Goal: Information Seeking & Learning: Learn about a topic

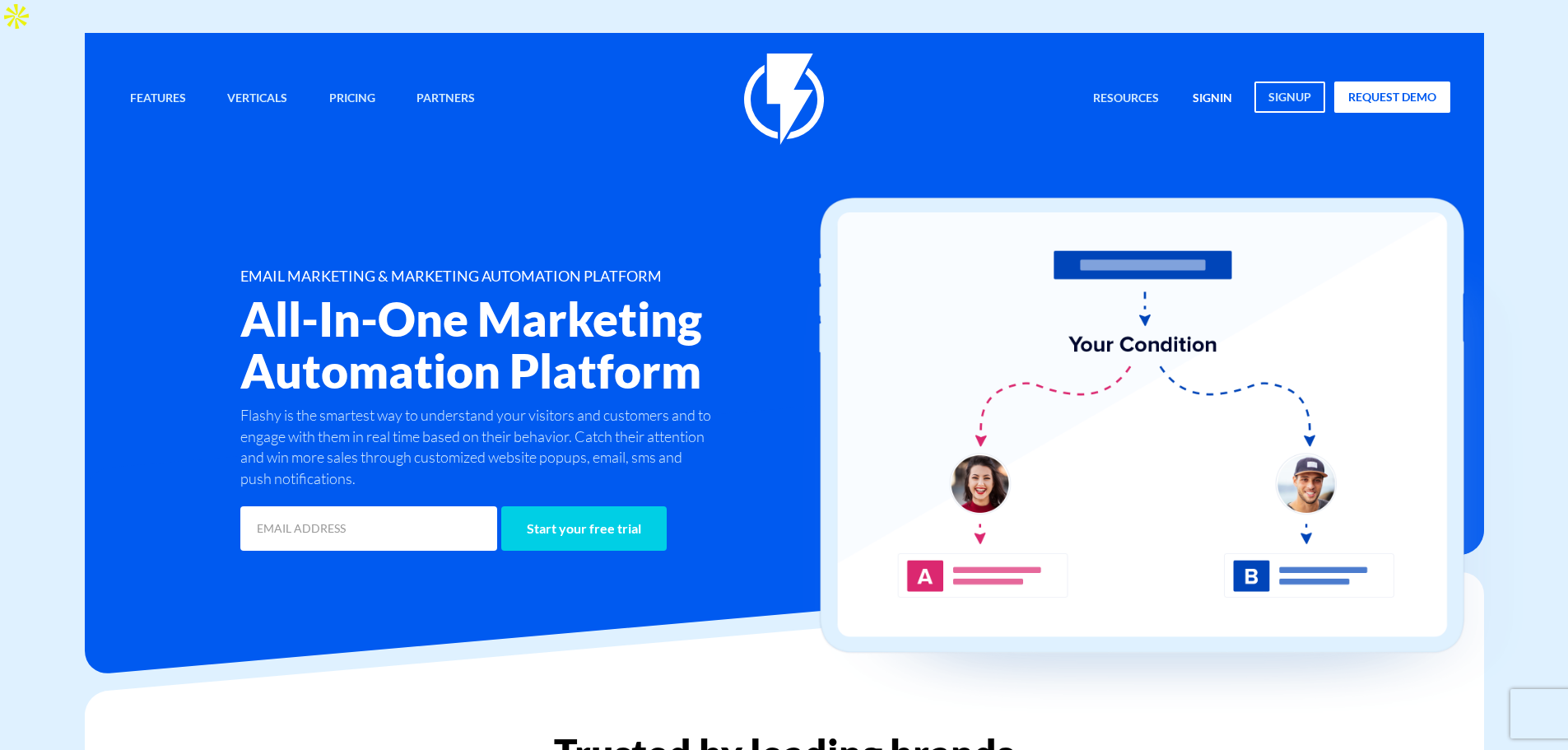
click at [1206, 81] on link "signin" at bounding box center [1212, 99] width 65 height 35
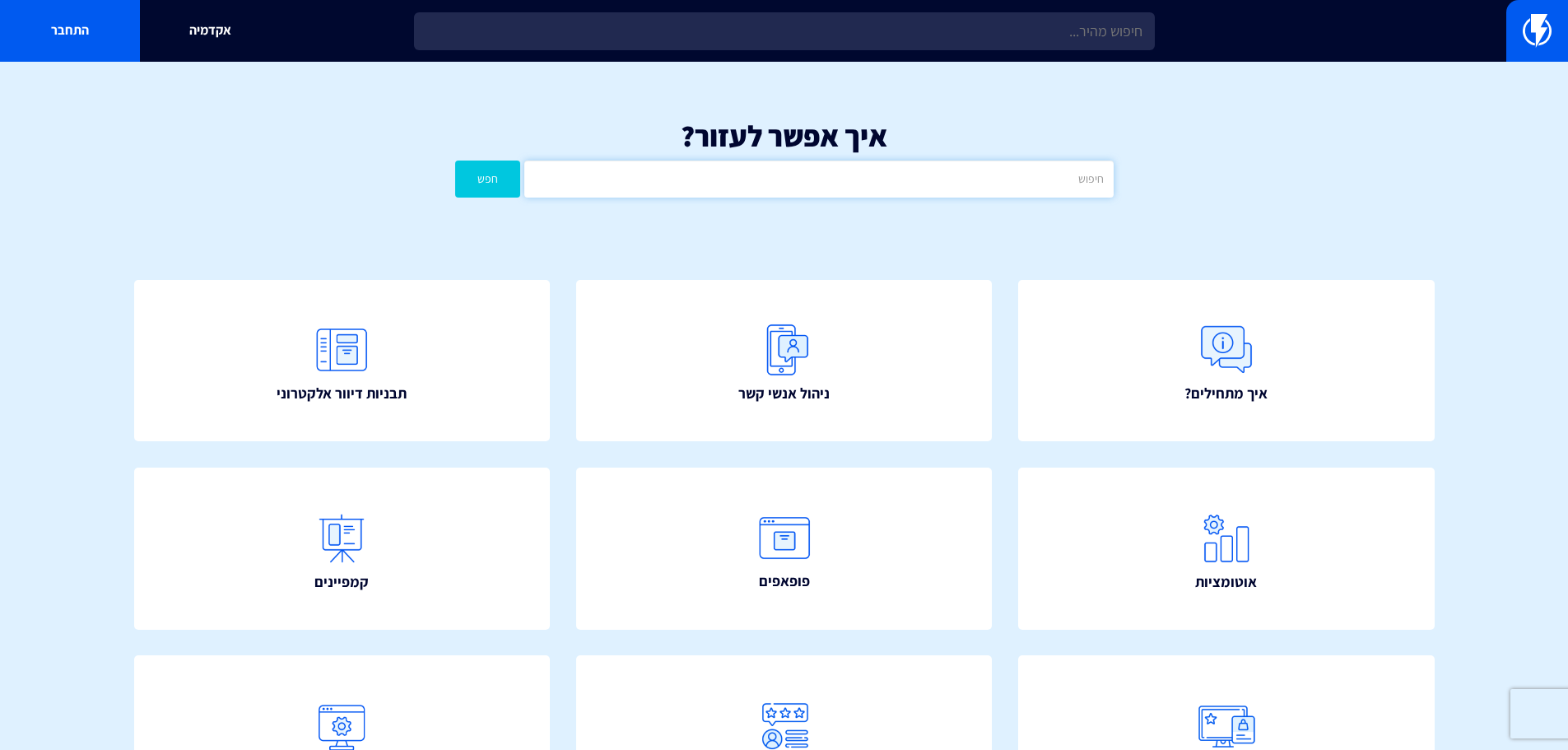
click at [843, 161] on input "text" at bounding box center [818, 180] width 589 height 37
type input "h"
type input "ייבוא"
click at [455, 161] on button "חפש" at bounding box center [488, 180] width 65 height 37
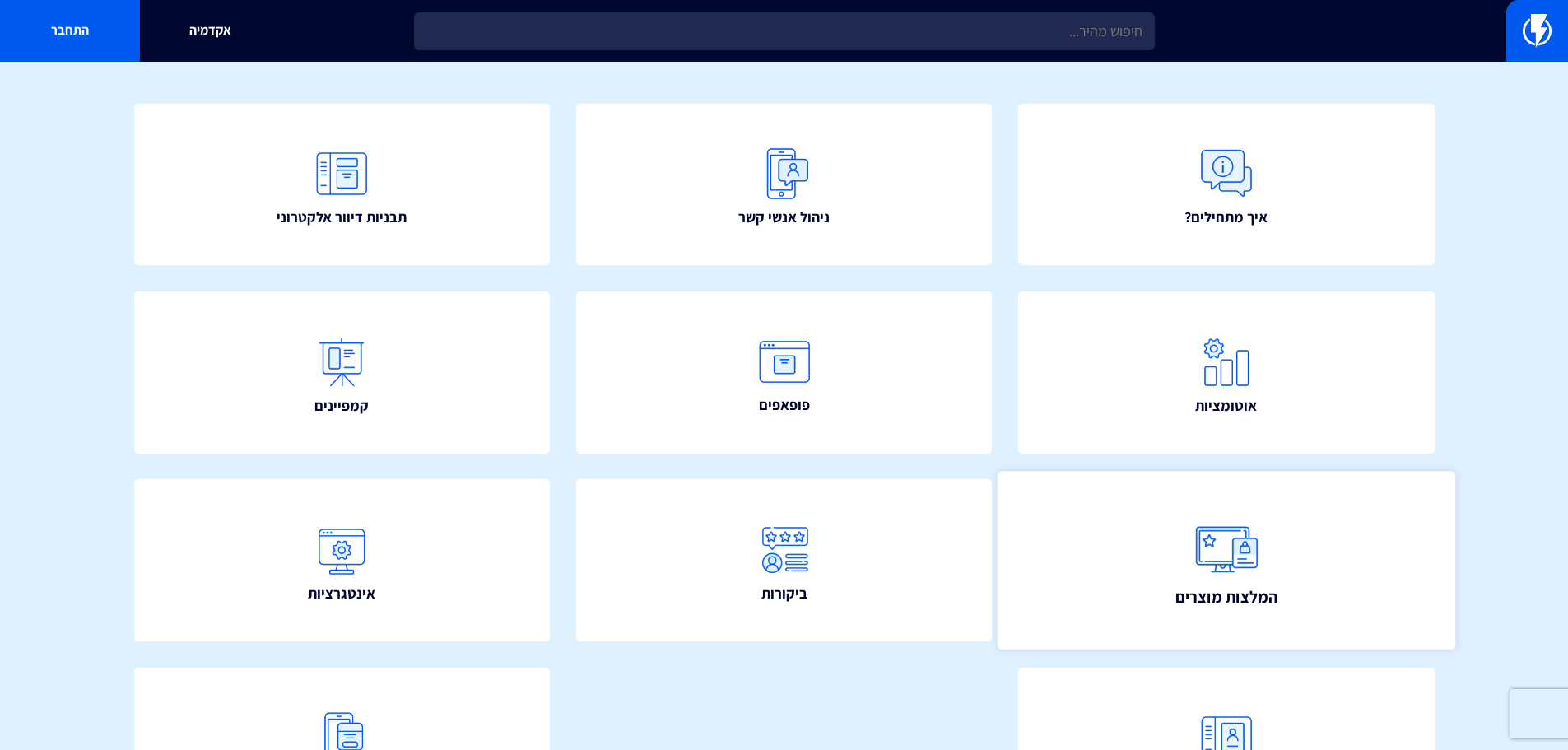
scroll to position [82, 0]
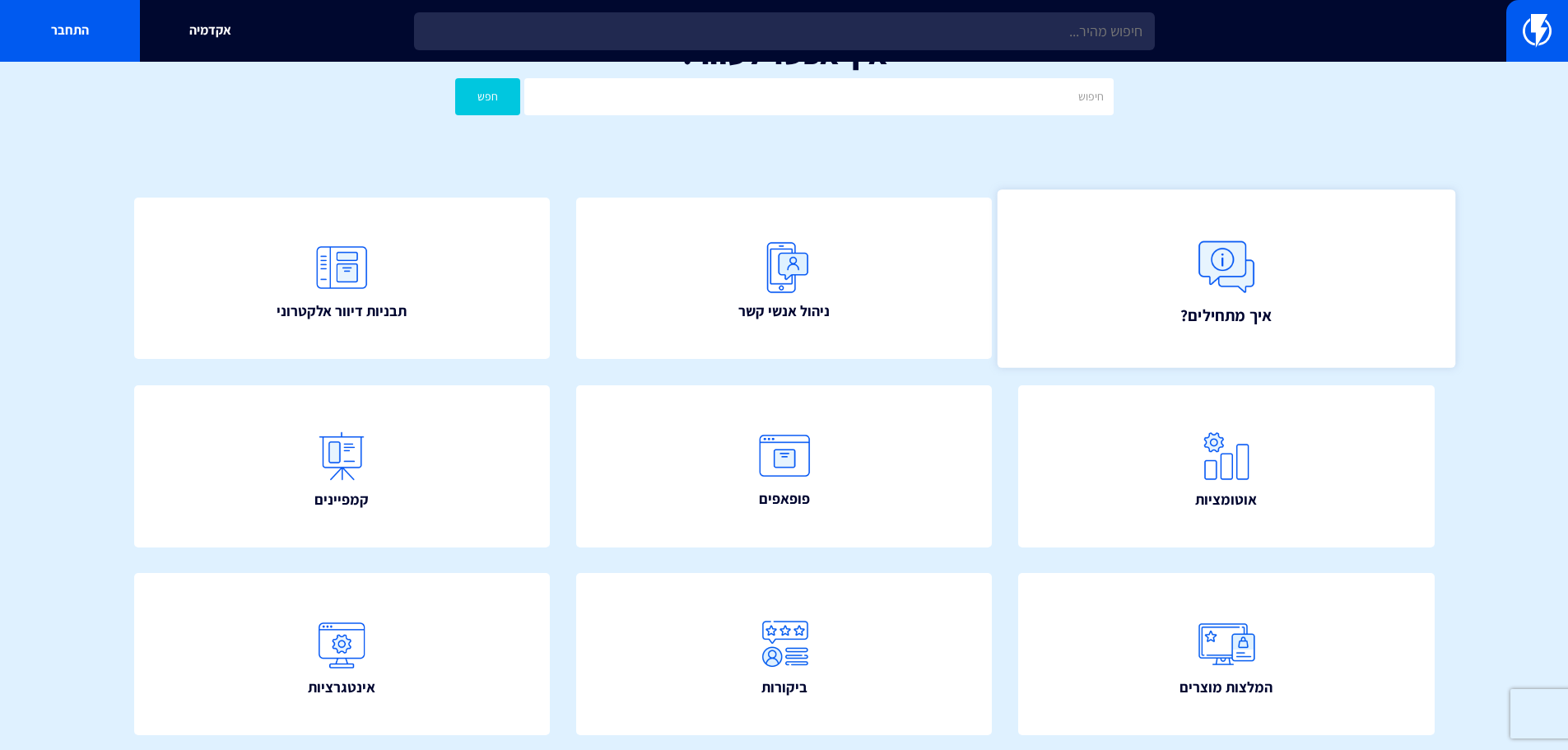
click at [1190, 231] on img at bounding box center [1226, 267] width 72 height 73
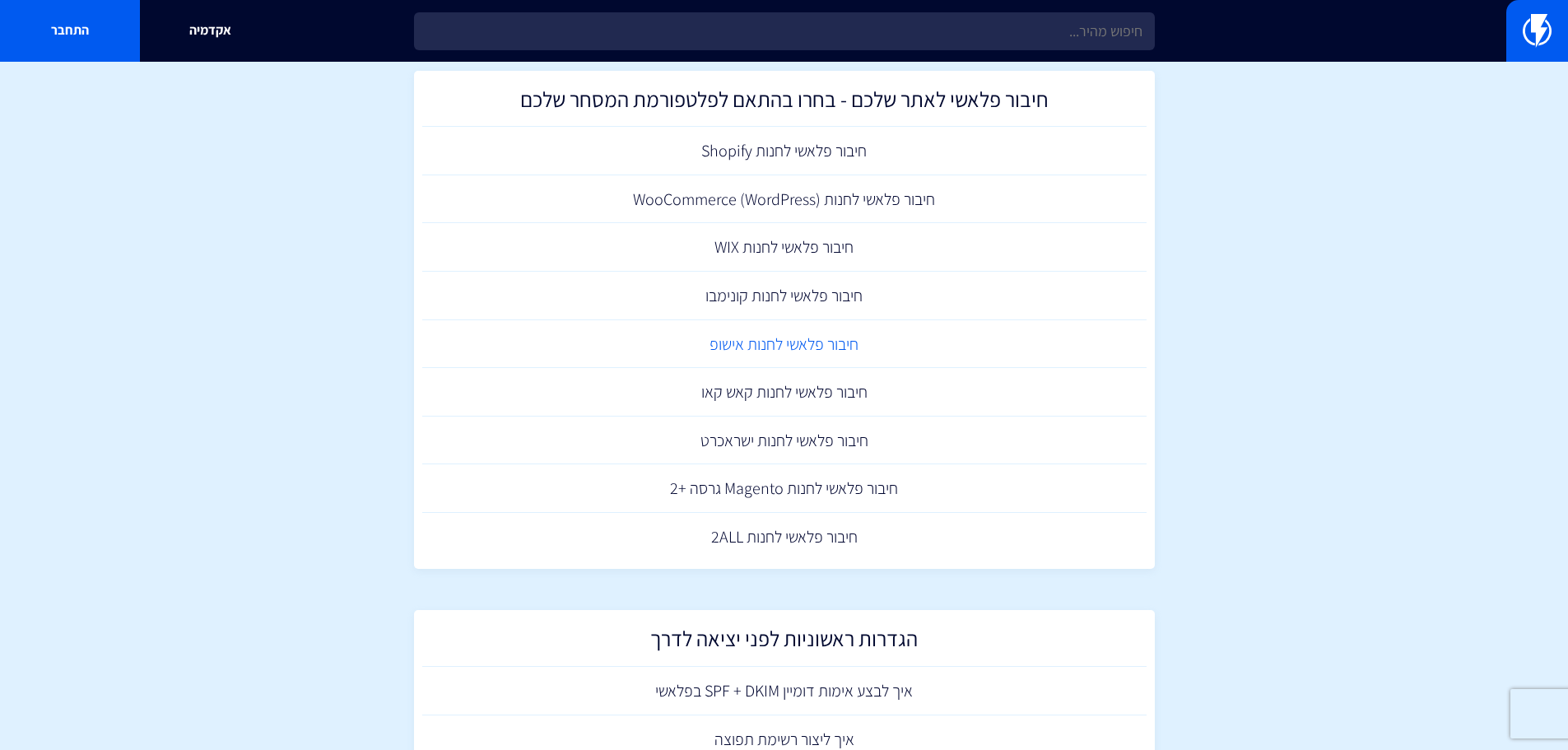
scroll to position [254, 0]
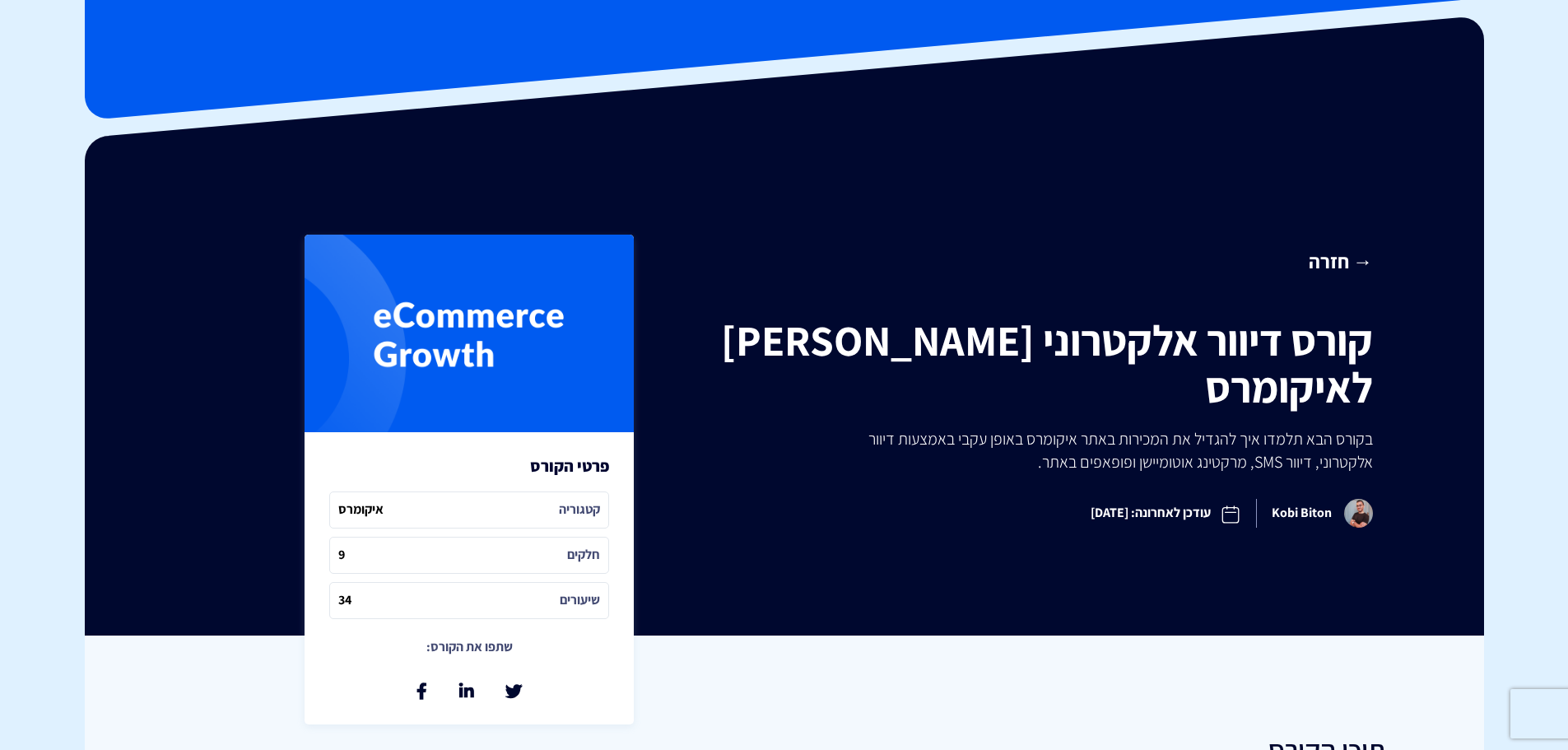
scroll to position [165, 0]
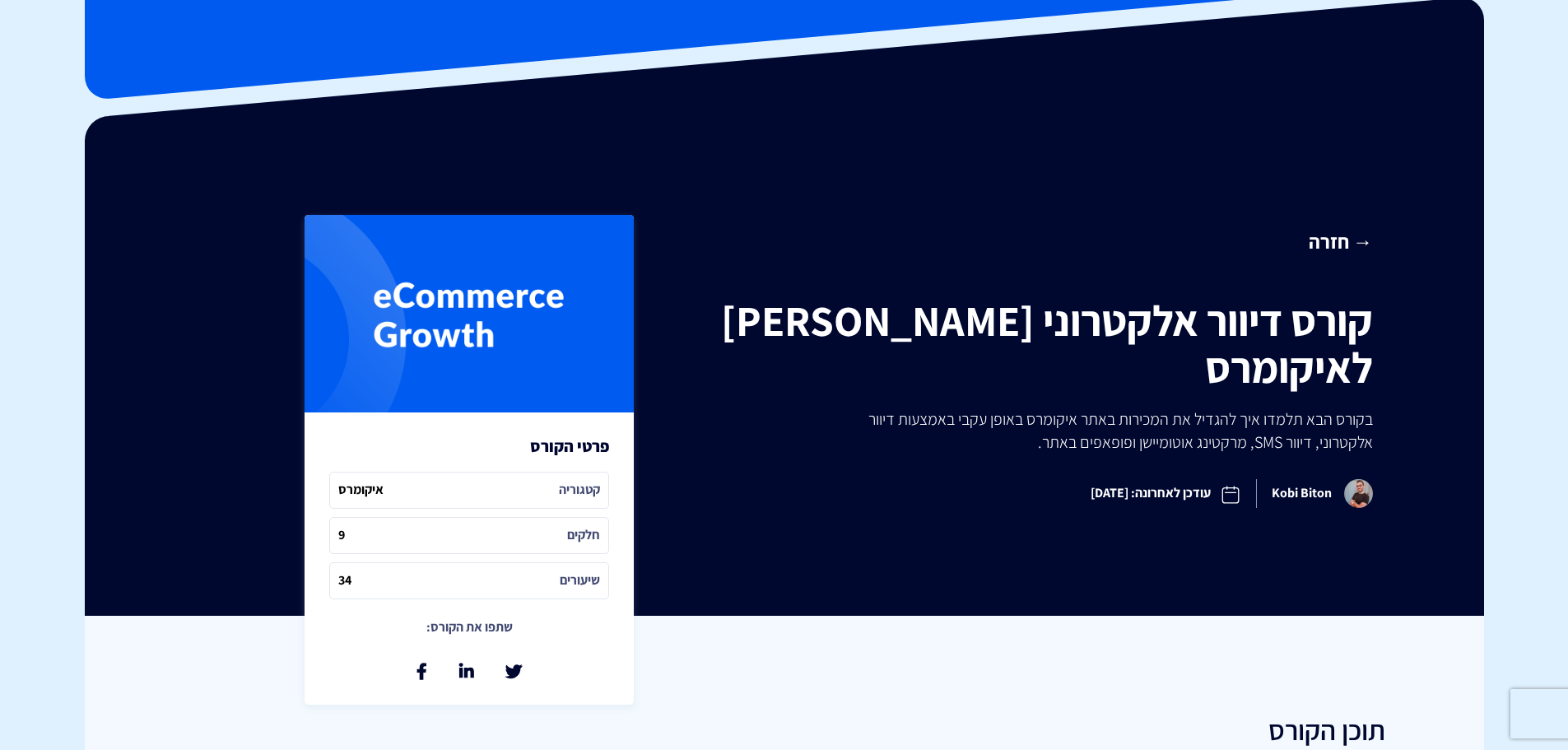
click at [521, 517] on span "חלקים 9" at bounding box center [468, 536] width 280 height 37
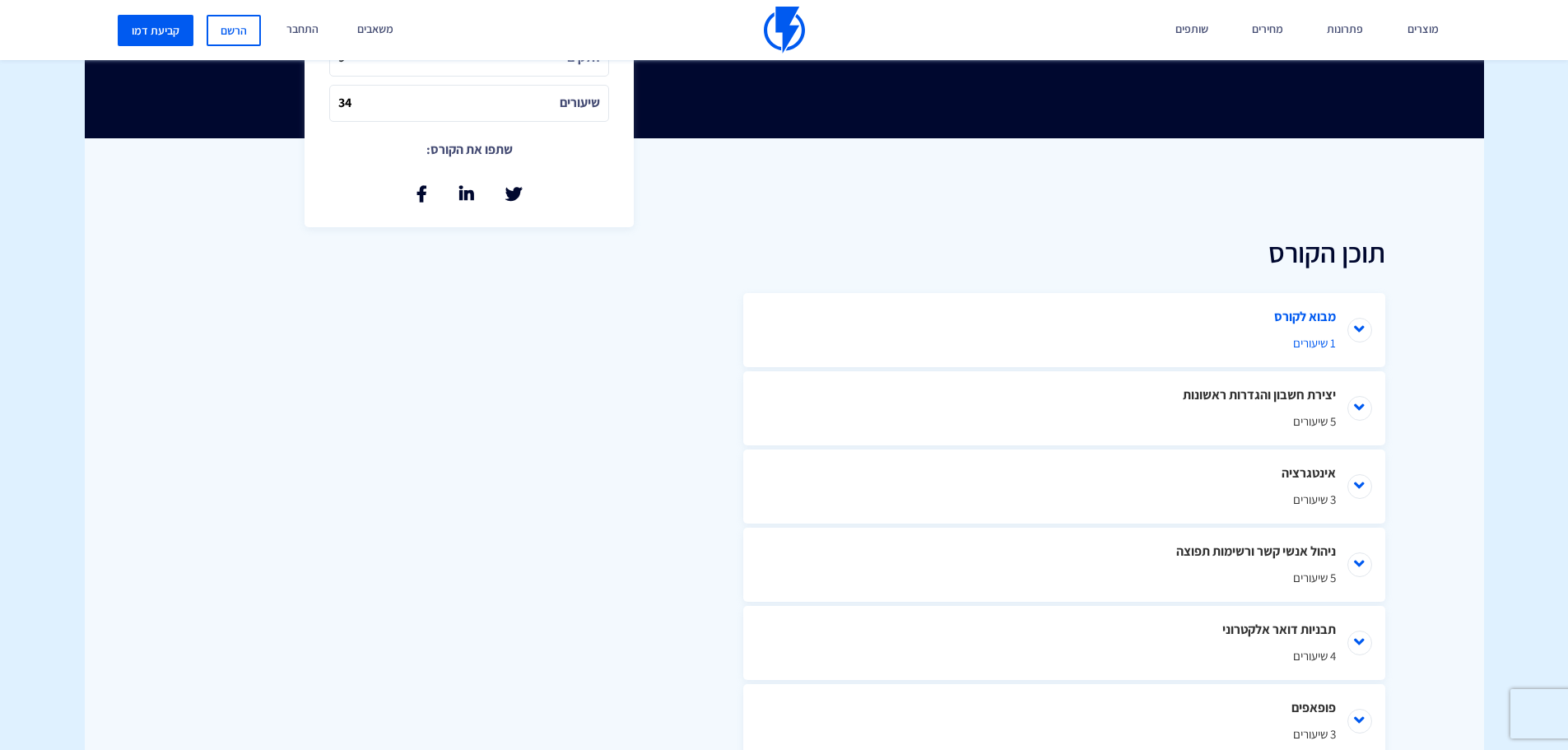
scroll to position [741, 0]
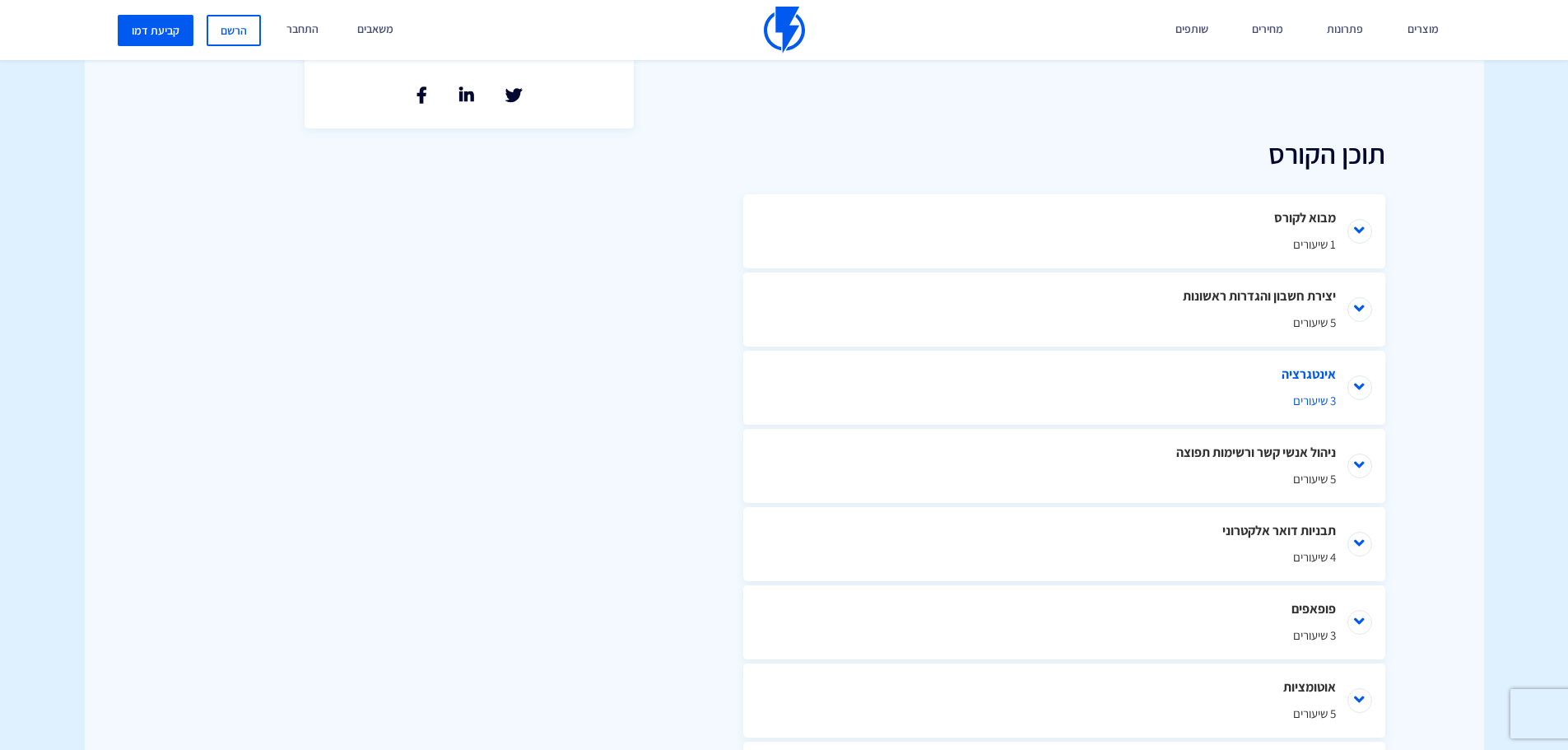
click at [1365, 353] on li "אינטגרציה 3 שיעורים" at bounding box center [1064, 388] width 642 height 74
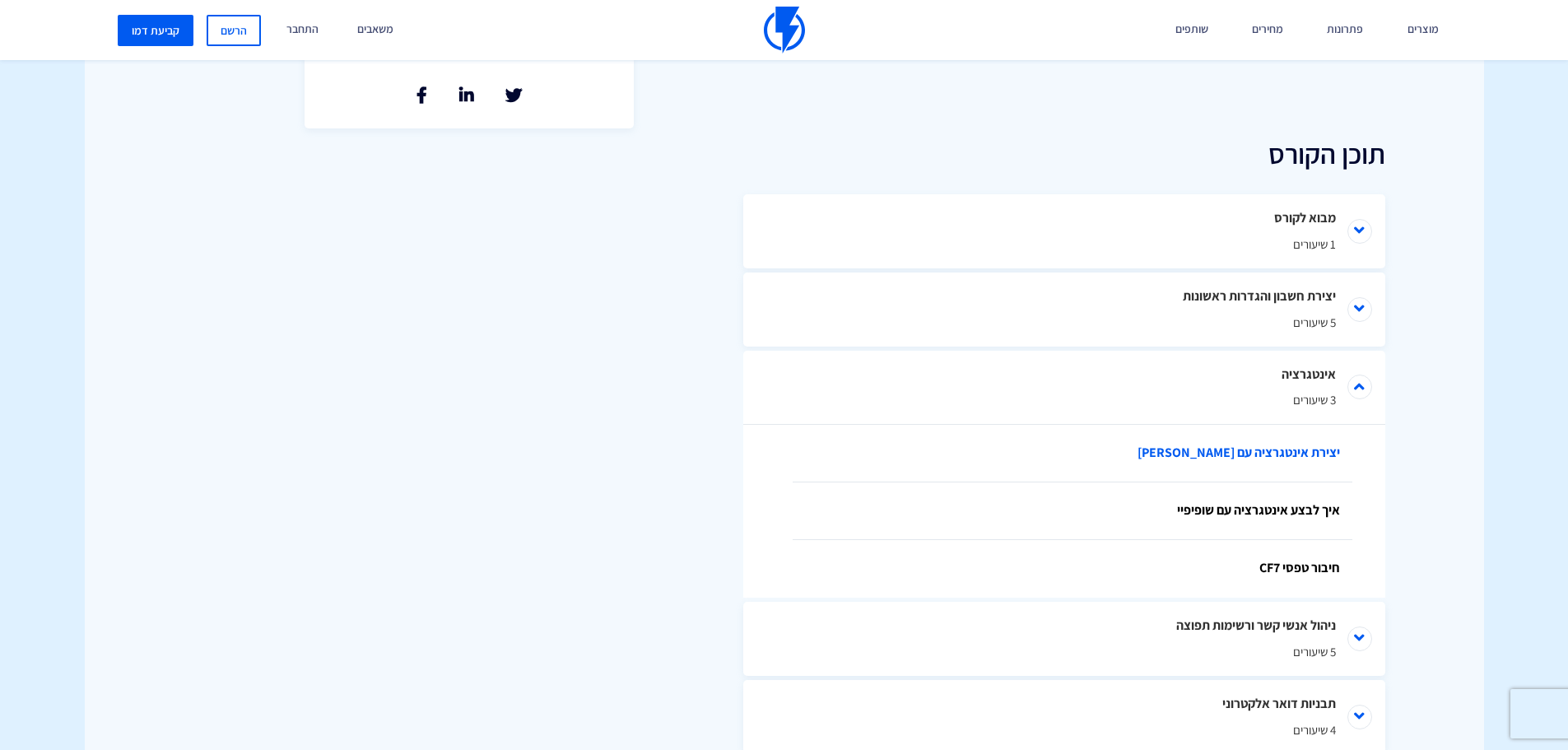
click at [1288, 426] on link "יצירת אינטגרציה עם [PERSON_NAME]" at bounding box center [1072, 453] width 559 height 57
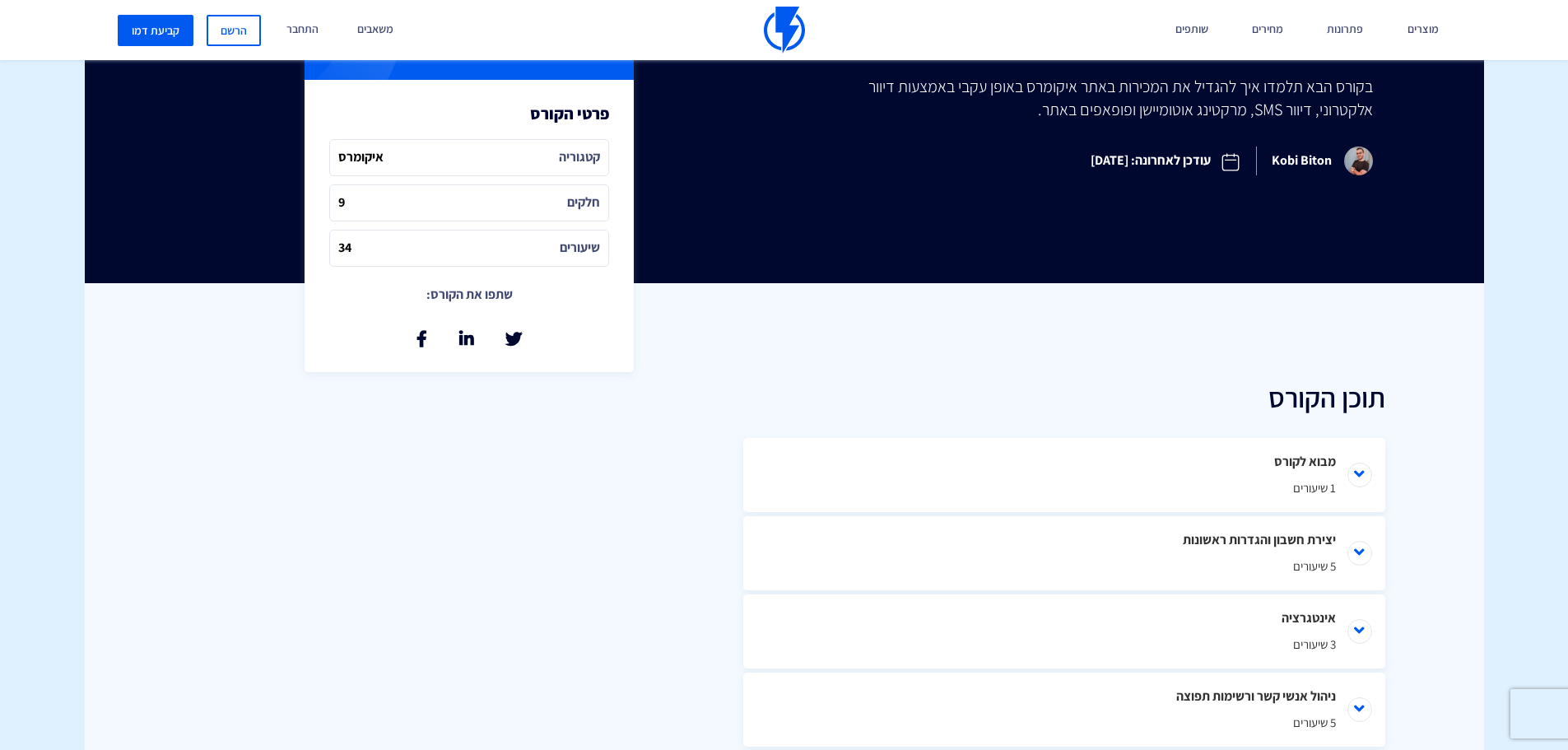
scroll to position [494, 0]
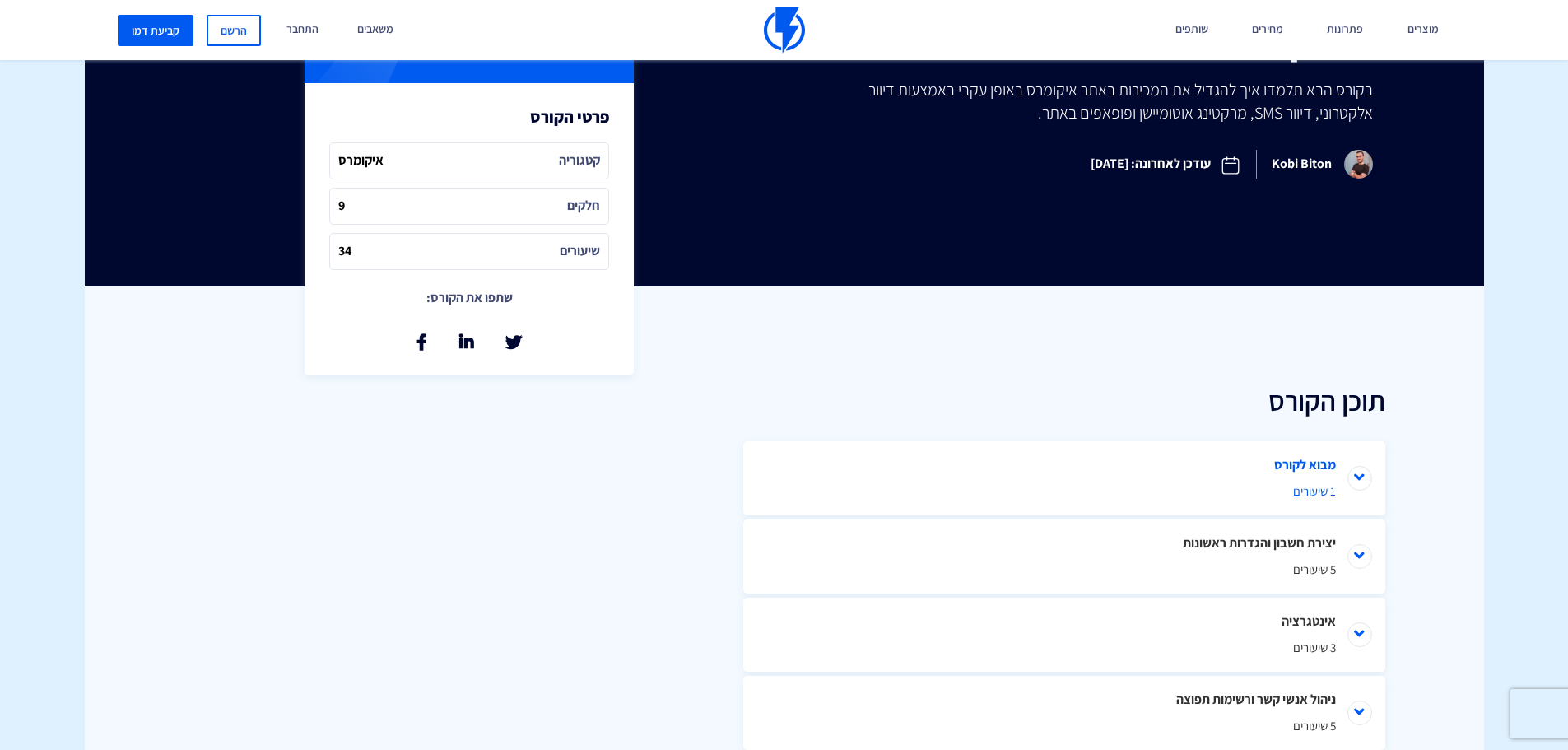
click at [1278, 483] on span "1 שיעורים" at bounding box center [1064, 492] width 544 height 18
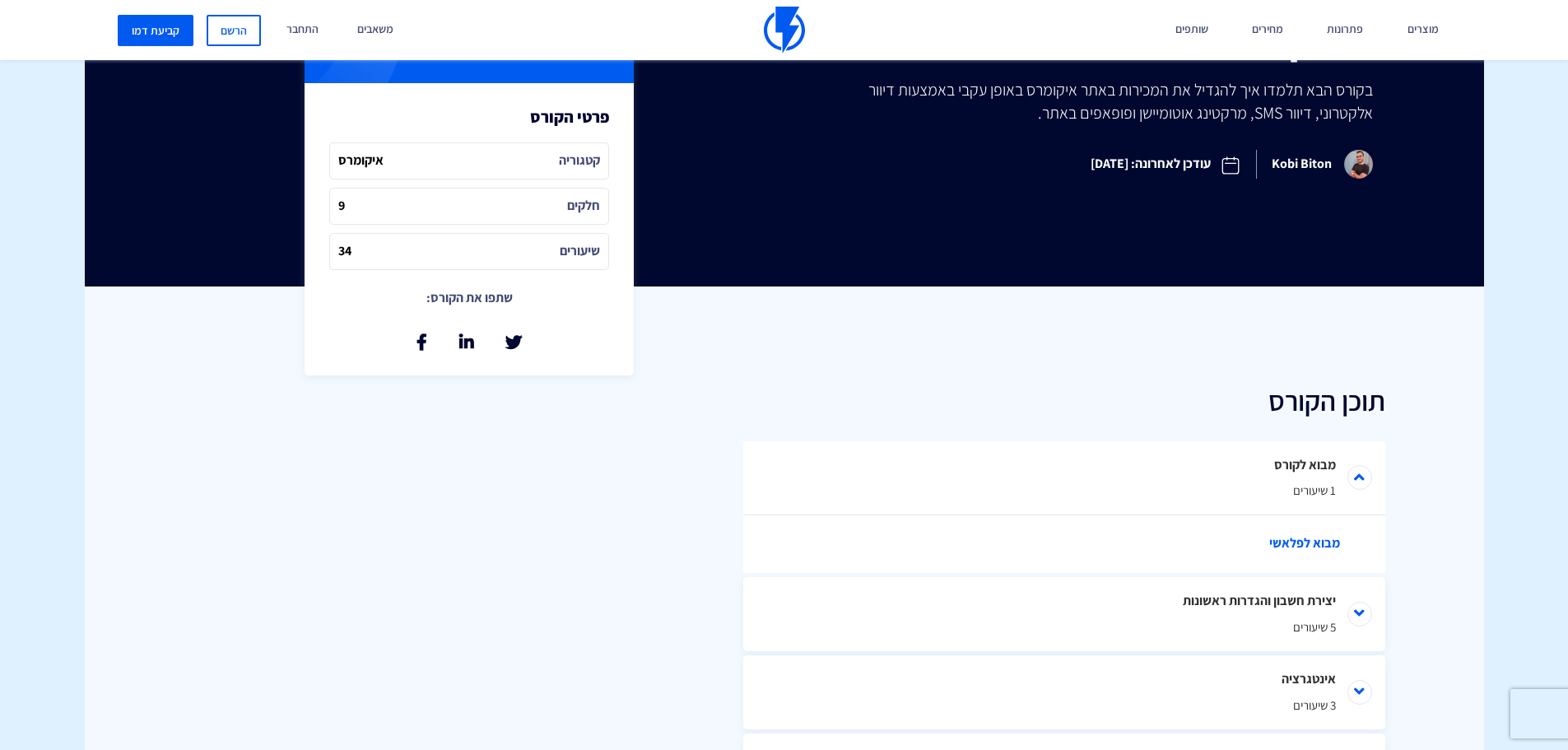
click at [1289, 516] on link "מבוא לפלאשי" at bounding box center [1072, 544] width 559 height 57
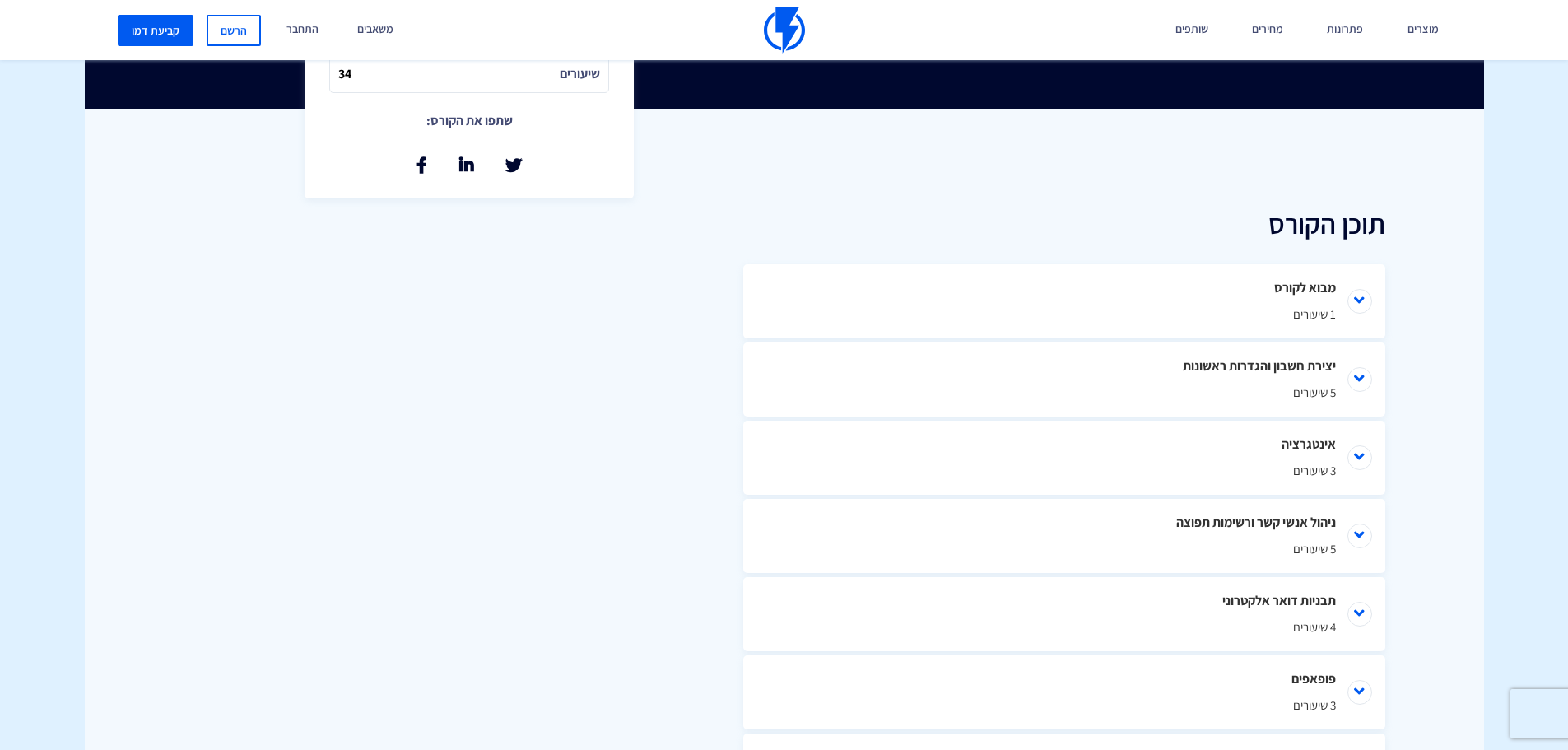
scroll to position [659, 0]
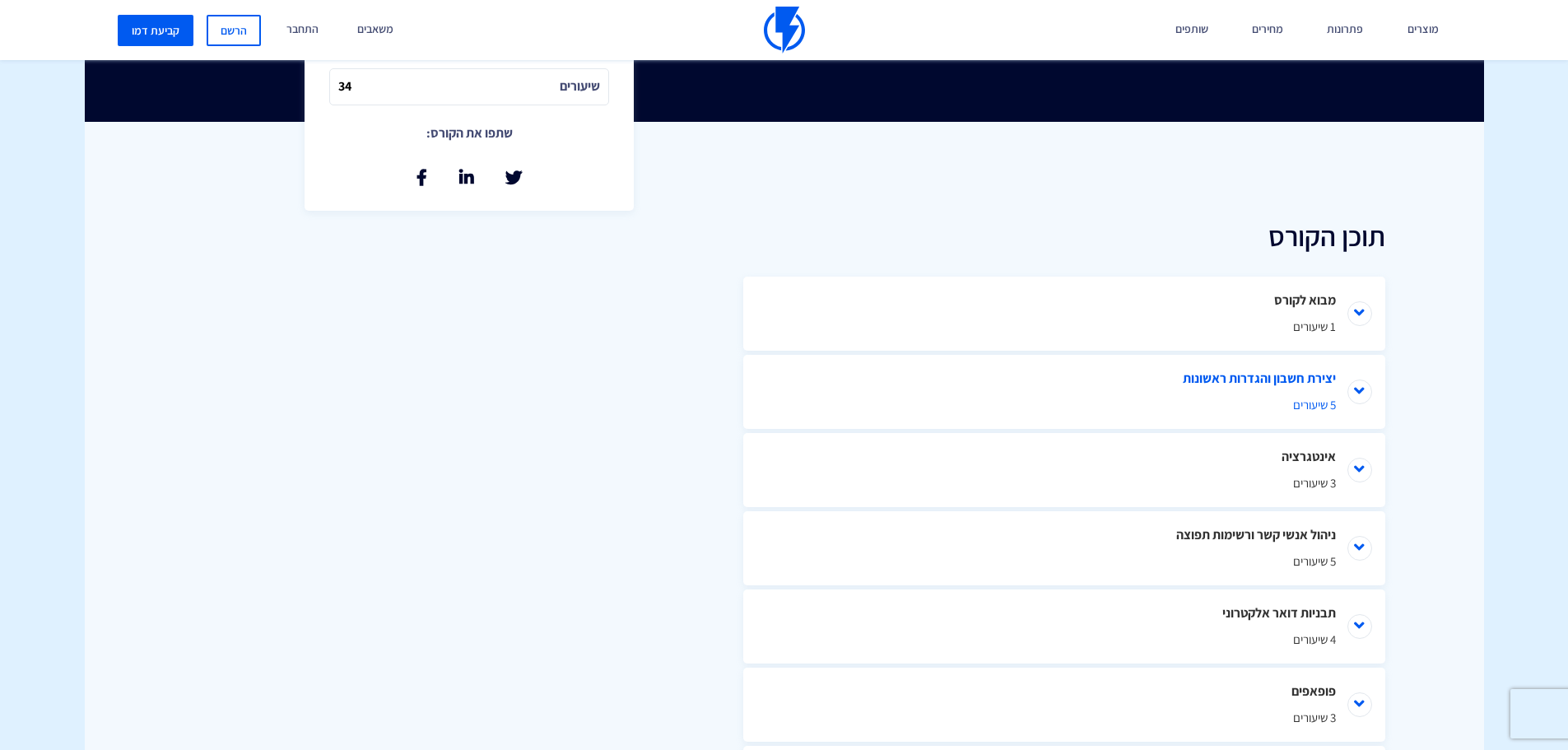
click at [1179, 396] on span "5 שיעורים" at bounding box center [1064, 405] width 544 height 18
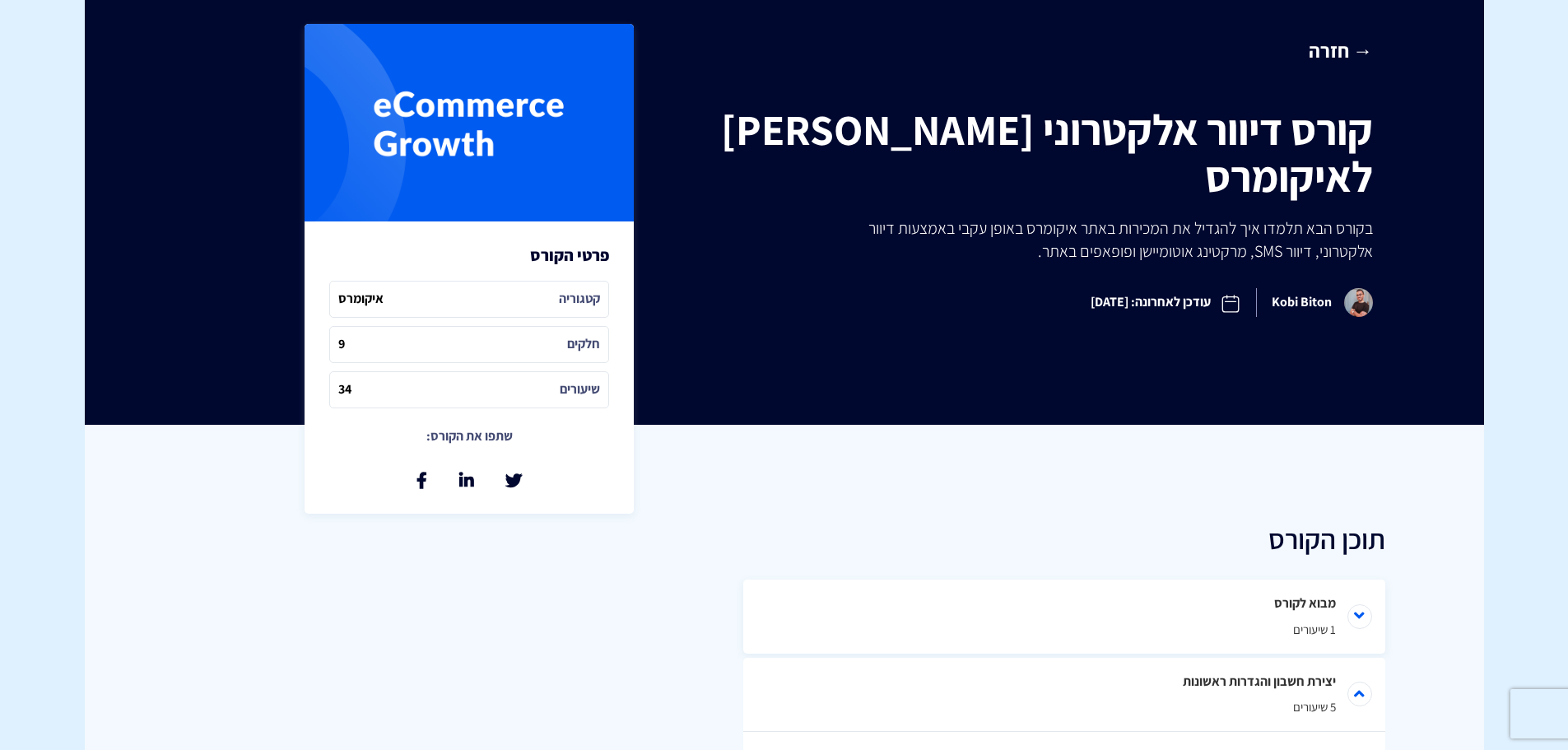
scroll to position [247, 0]
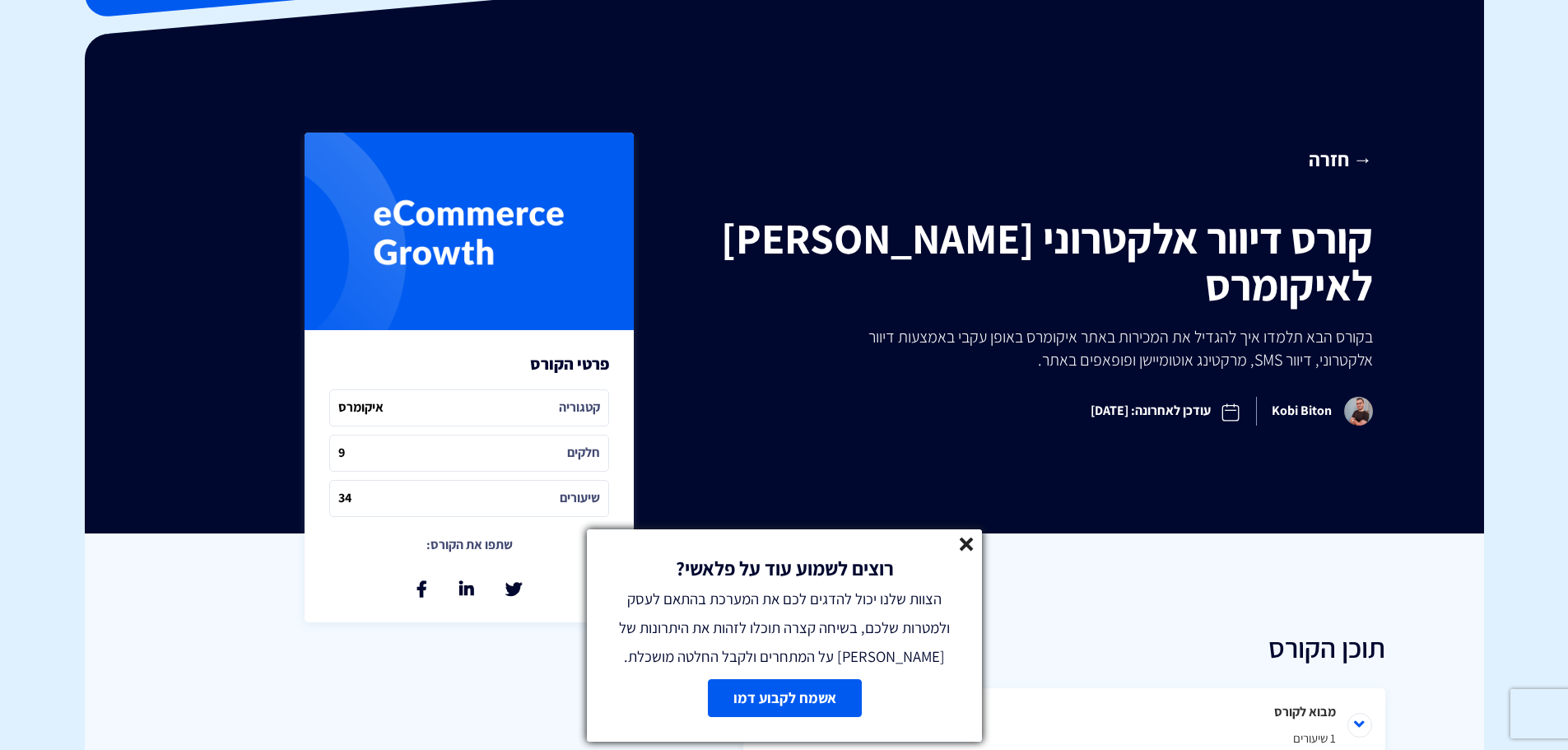
click at [965, 555] on link at bounding box center [967, 547] width 14 height 19
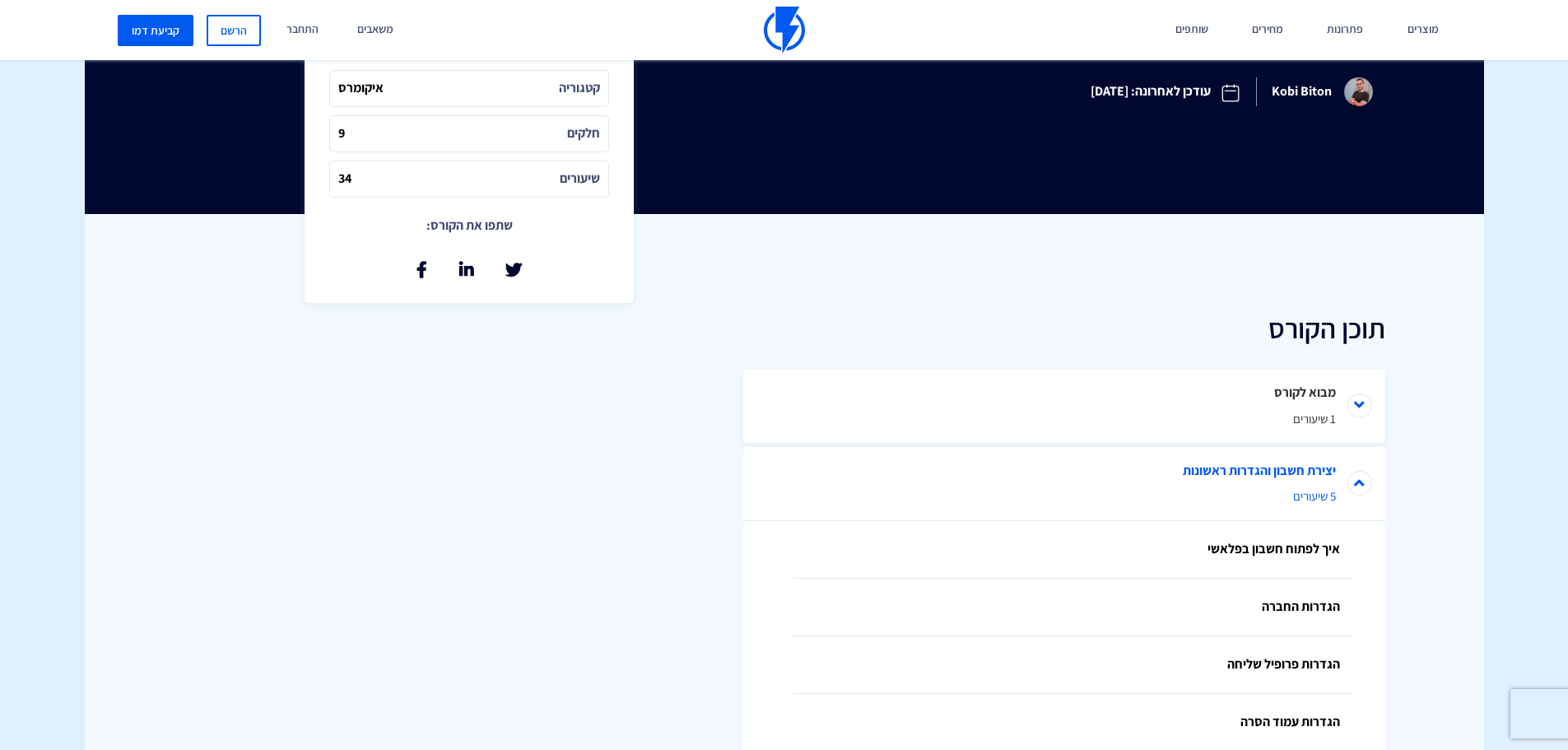
scroll to position [577, 0]
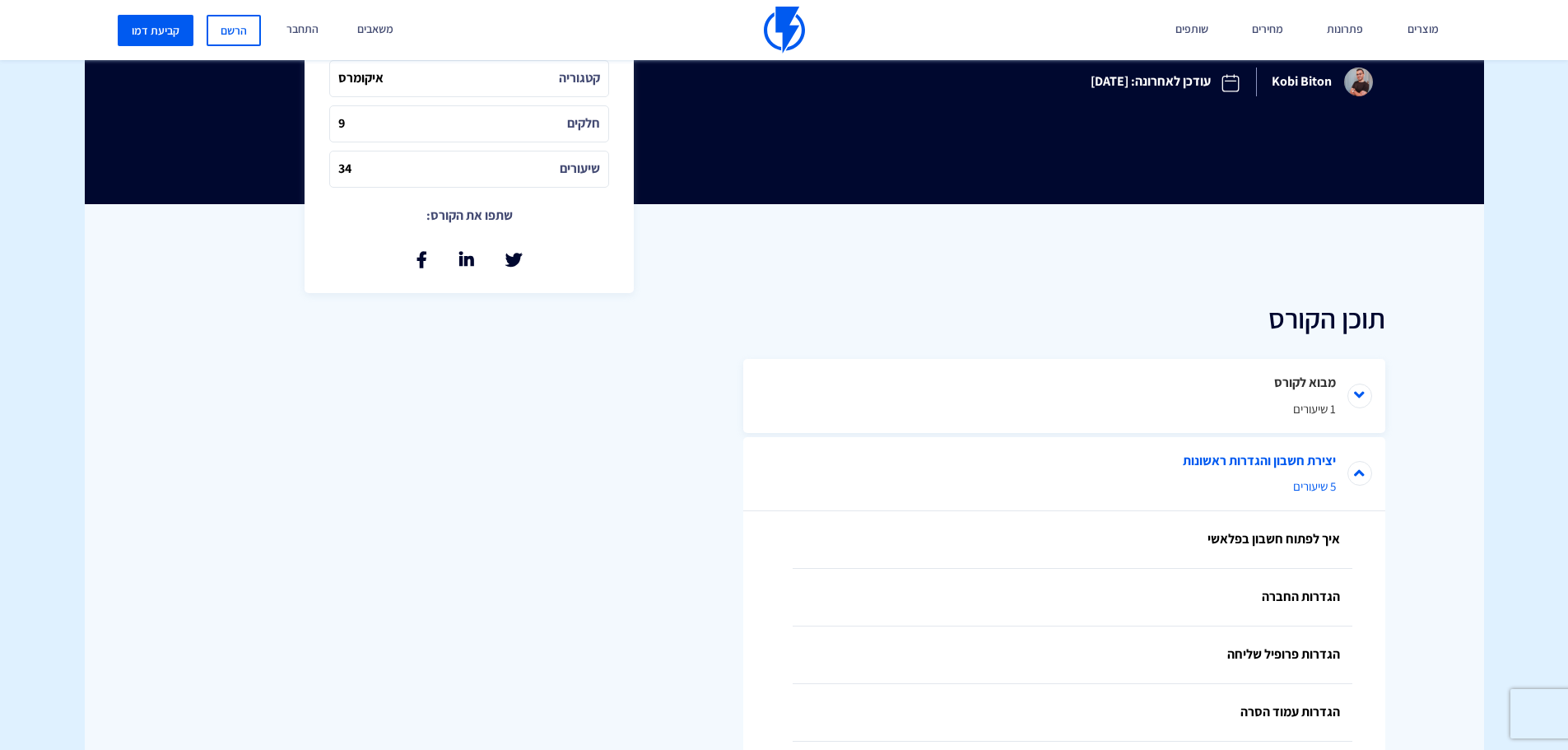
click at [1128, 478] on span "5 שיעורים" at bounding box center [1064, 486] width 544 height 18
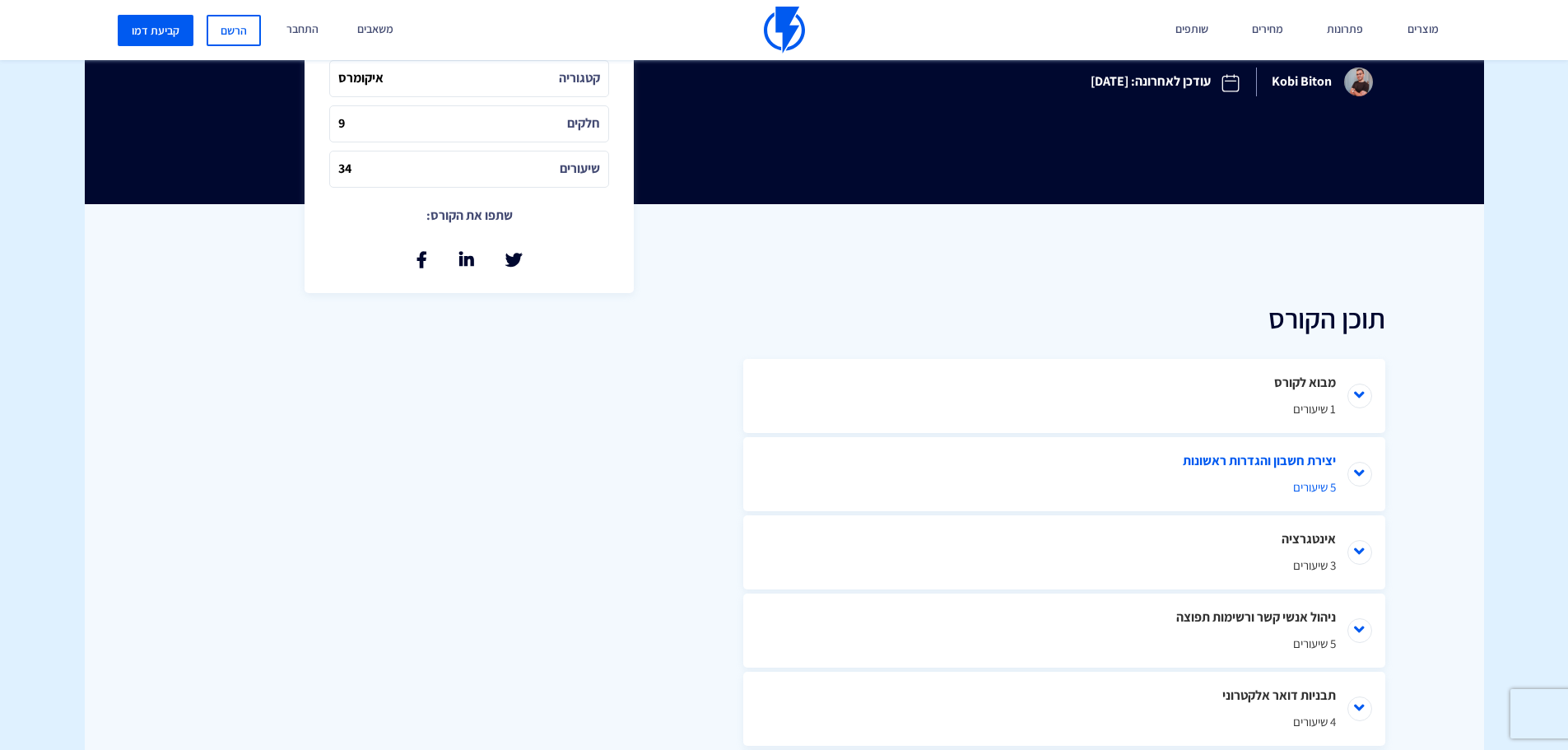
click at [1128, 478] on span "5 שיעורים" at bounding box center [1064, 487] width 544 height 18
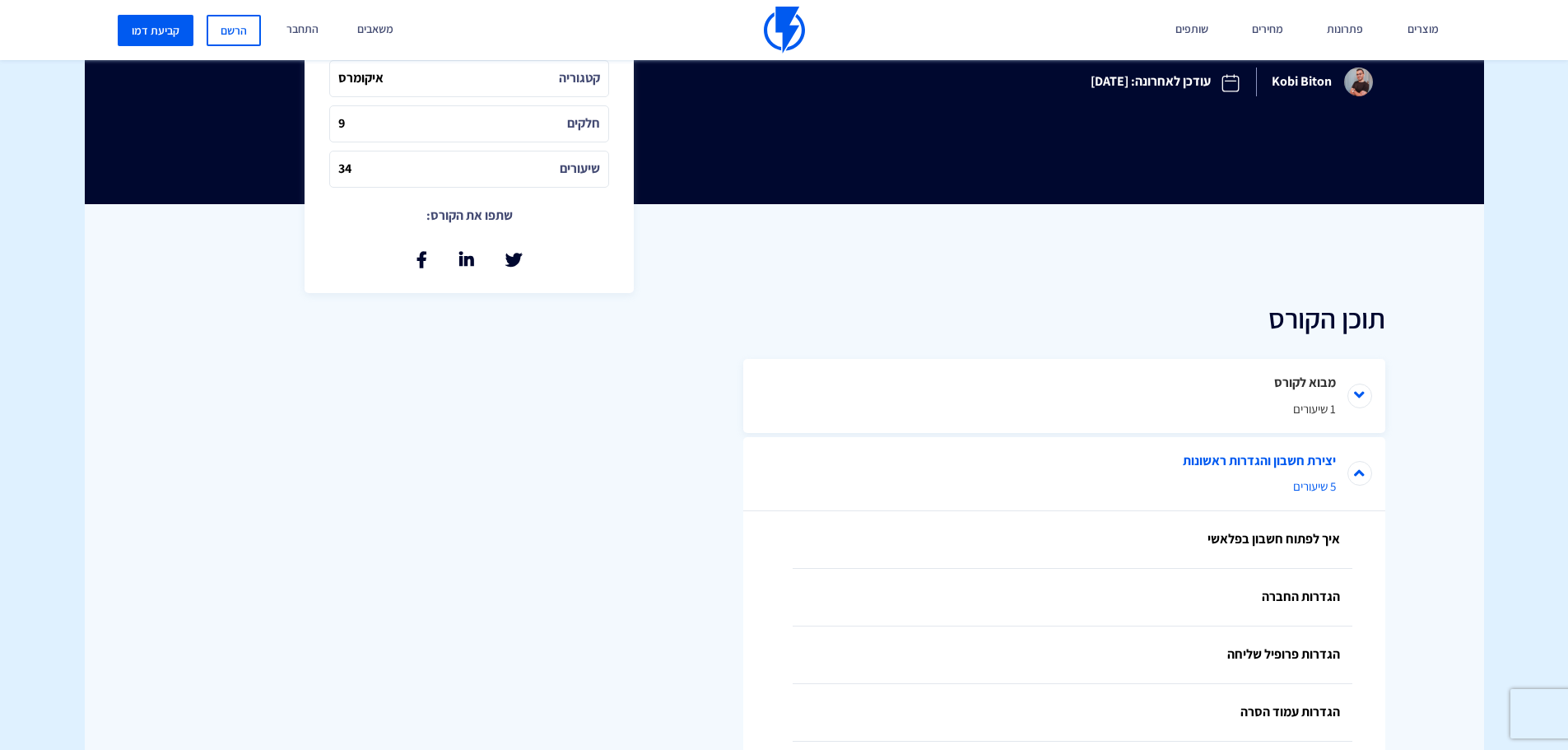
click at [1128, 478] on span "5 שיעורים" at bounding box center [1064, 486] width 544 height 18
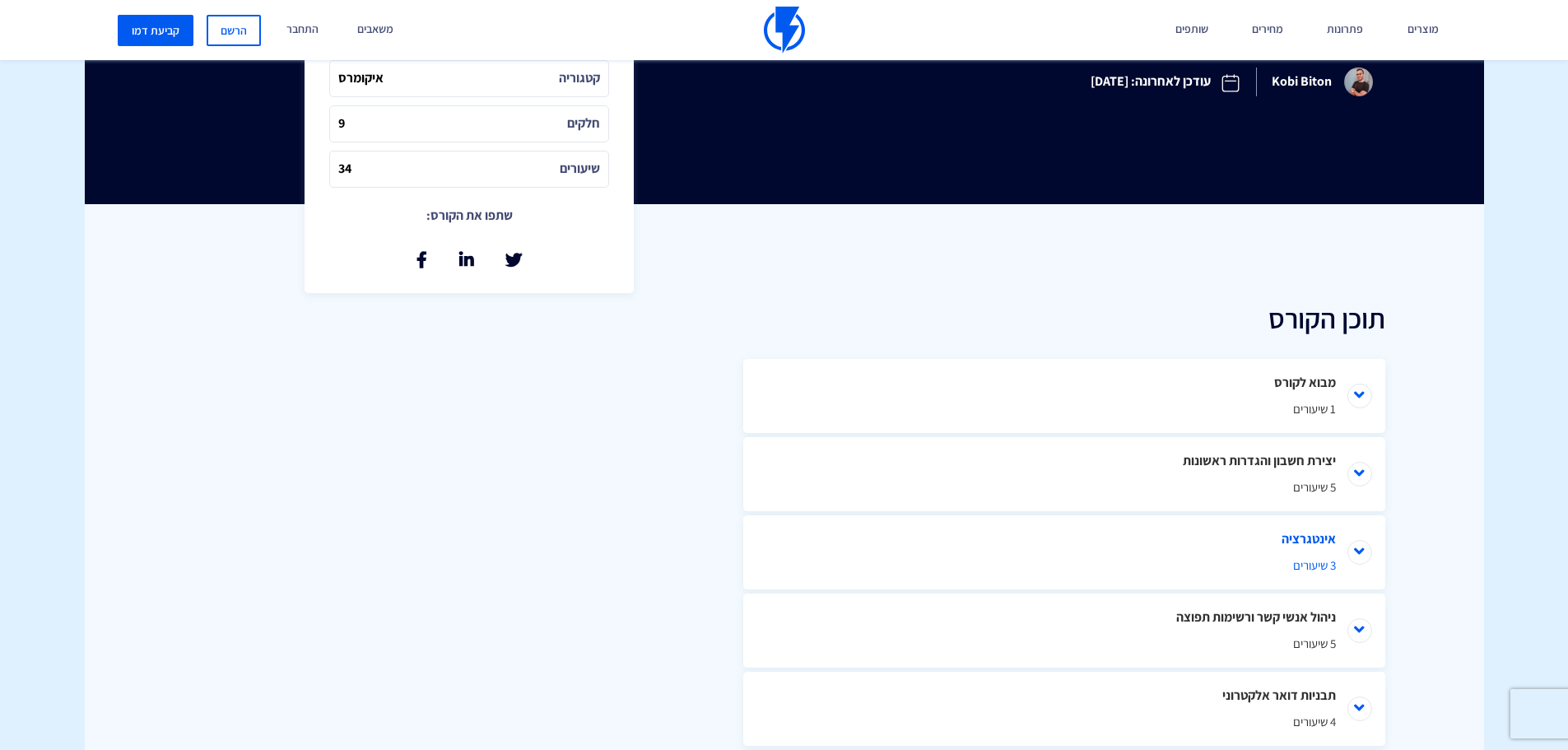
click at [1158, 516] on li "אינטגרציה 3 שיעורים" at bounding box center [1064, 553] width 642 height 74
